Goal: Navigation & Orientation: Understand site structure

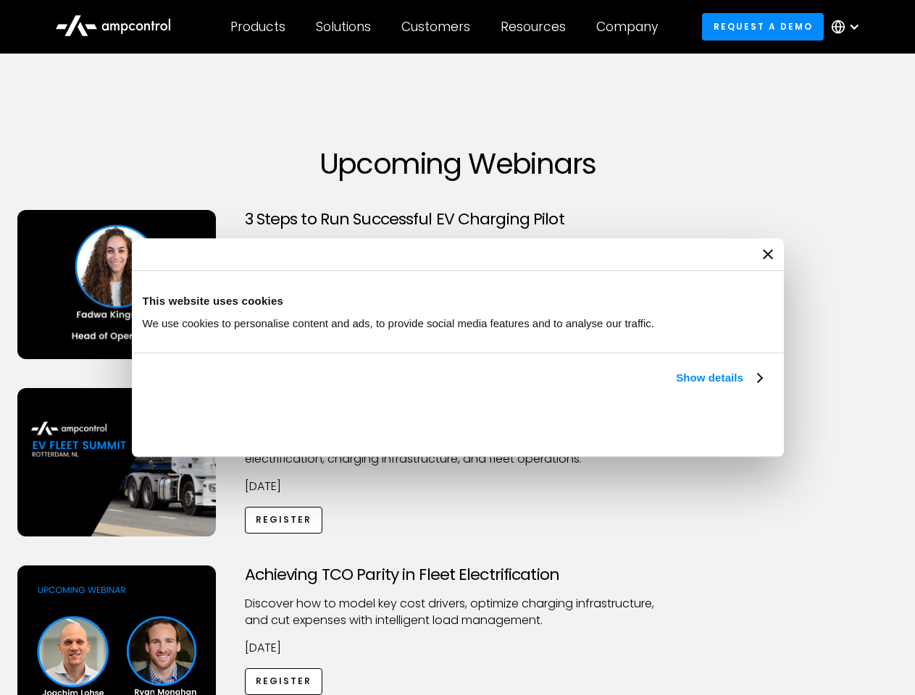
click at [676, 387] on link "Show details" at bounding box center [718, 377] width 85 height 17
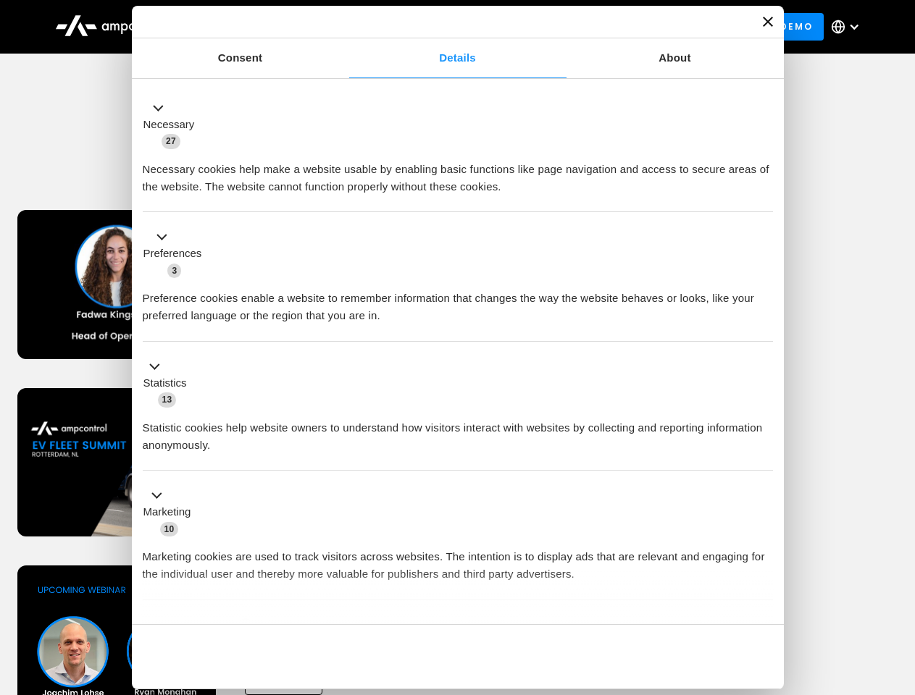
click at [763, 196] on div "Necessary cookies help make a website usable by enabling basic functions like p…" at bounding box center [458, 173] width 630 height 46
click at [899, 584] on div "Achieving TCO Parity in Fleet Electrification Discover how to model key cost dr…" at bounding box center [458, 679] width 910 height 227
click at [445, 27] on div "Customers" at bounding box center [435, 27] width 69 height 16
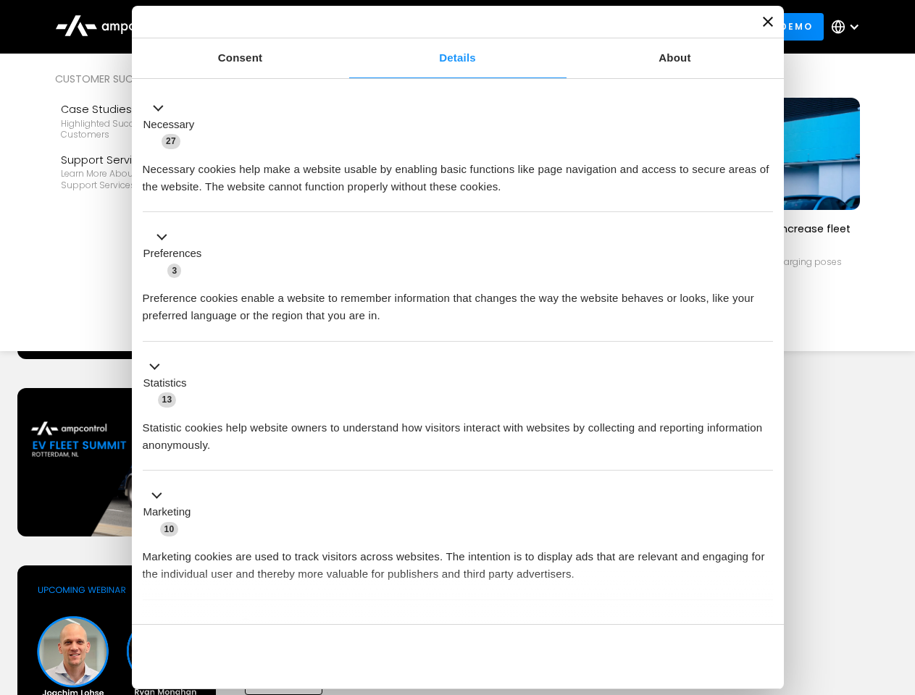
click at [257, 27] on div "Products" at bounding box center [257, 27] width 55 height 16
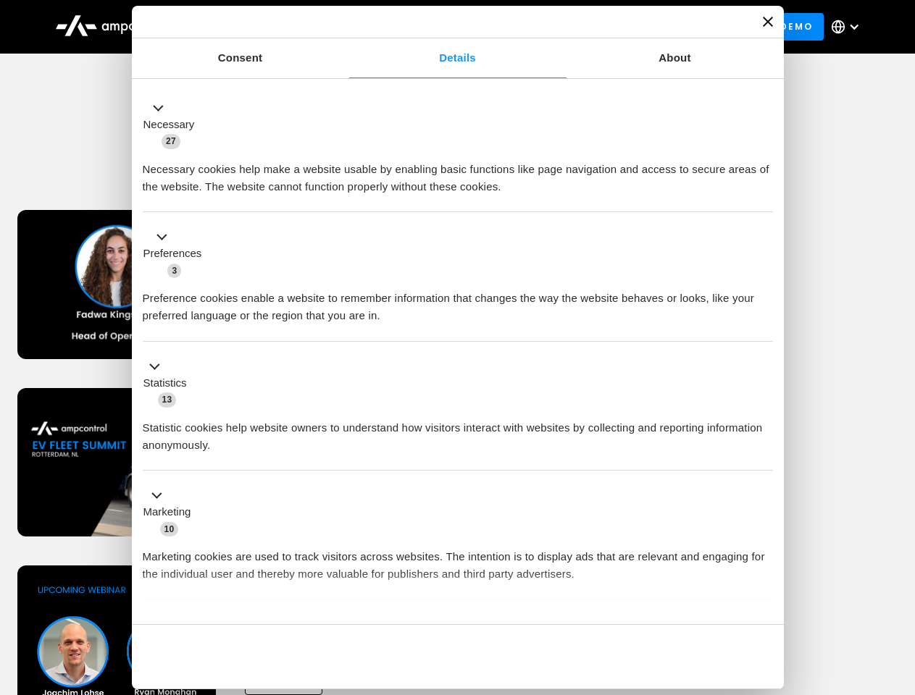
click at [344, 27] on div "Solutions" at bounding box center [343, 27] width 55 height 16
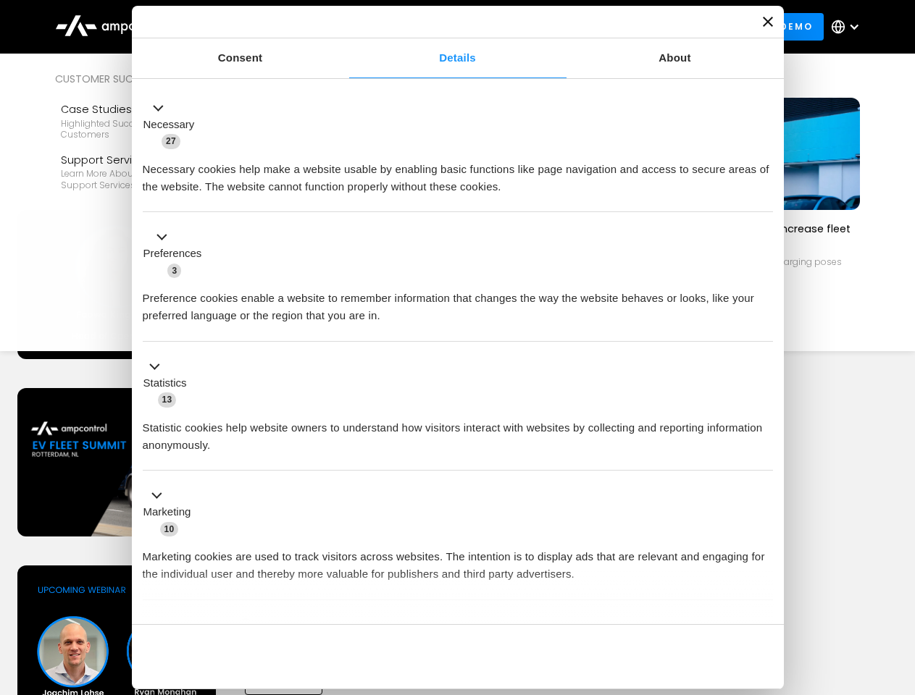
click at [438, 27] on div "Customers" at bounding box center [435, 27] width 69 height 16
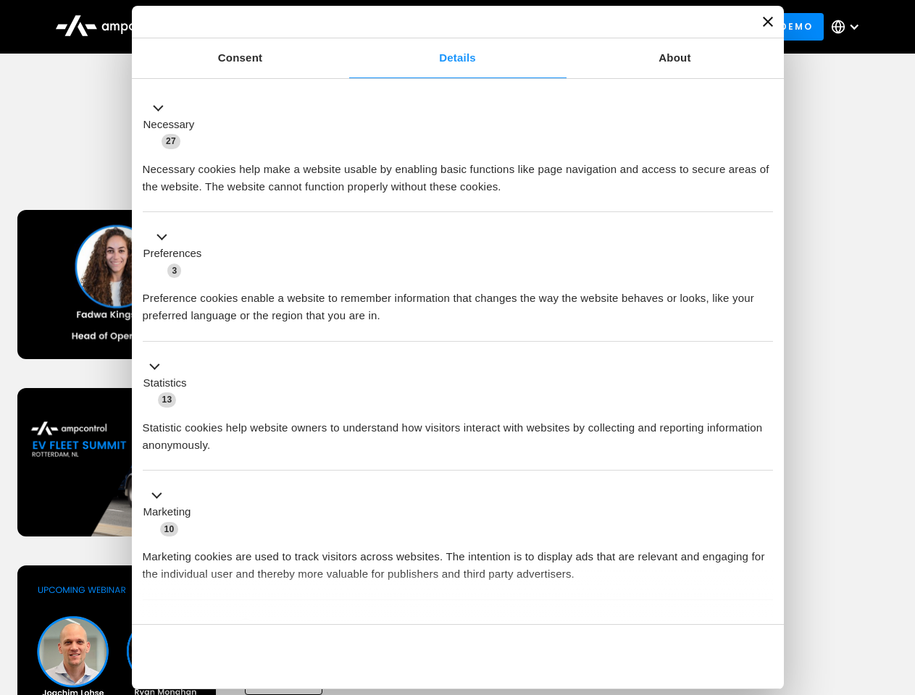
click at [536, 27] on div "Resources" at bounding box center [533, 27] width 65 height 16
click at [632, 27] on div "Company" at bounding box center [627, 27] width 62 height 16
click at [849, 27] on div at bounding box center [854, 27] width 12 height 12
